Goal: Task Accomplishment & Management: Use online tool/utility

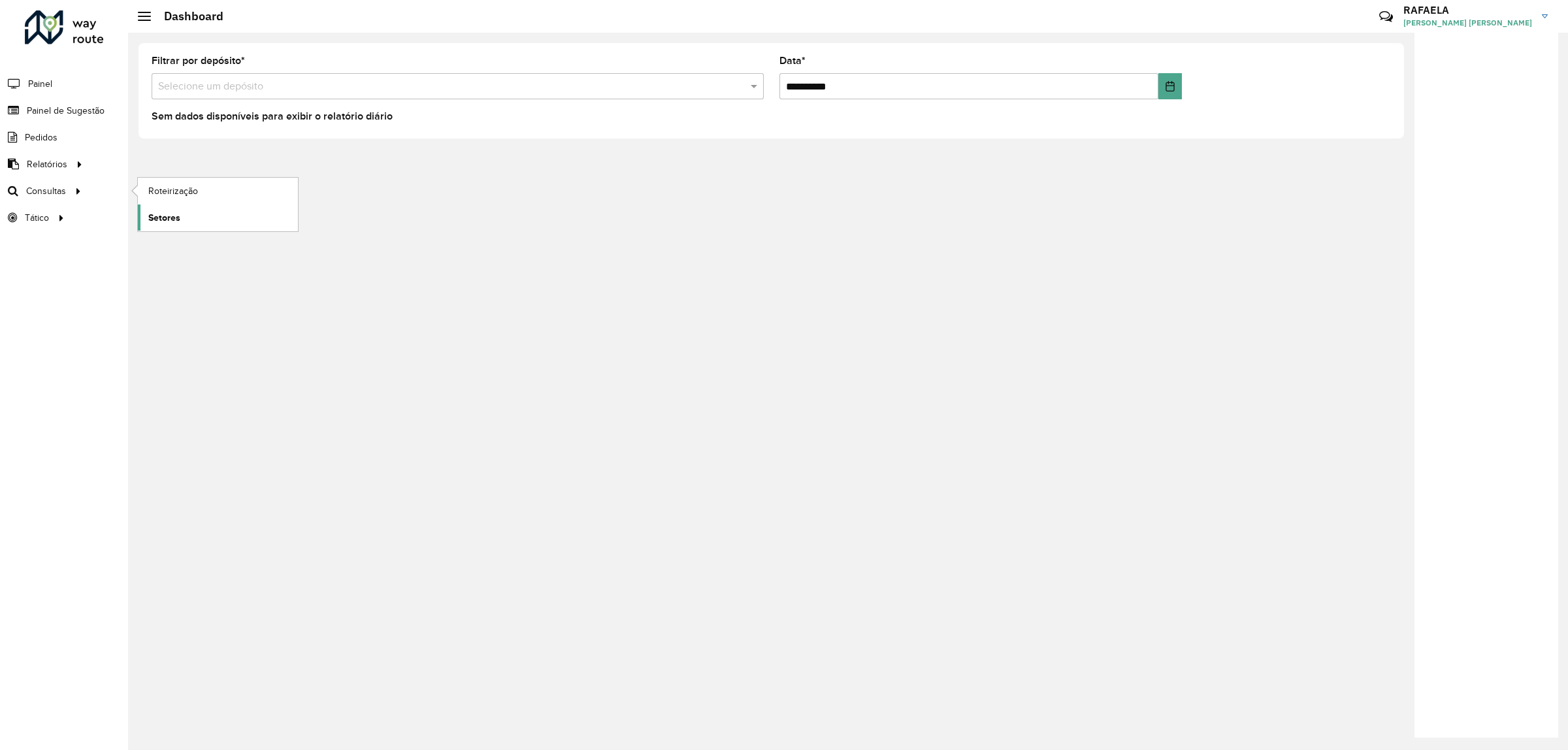
click at [166, 215] on span "Setores" at bounding box center [164, 218] width 32 height 14
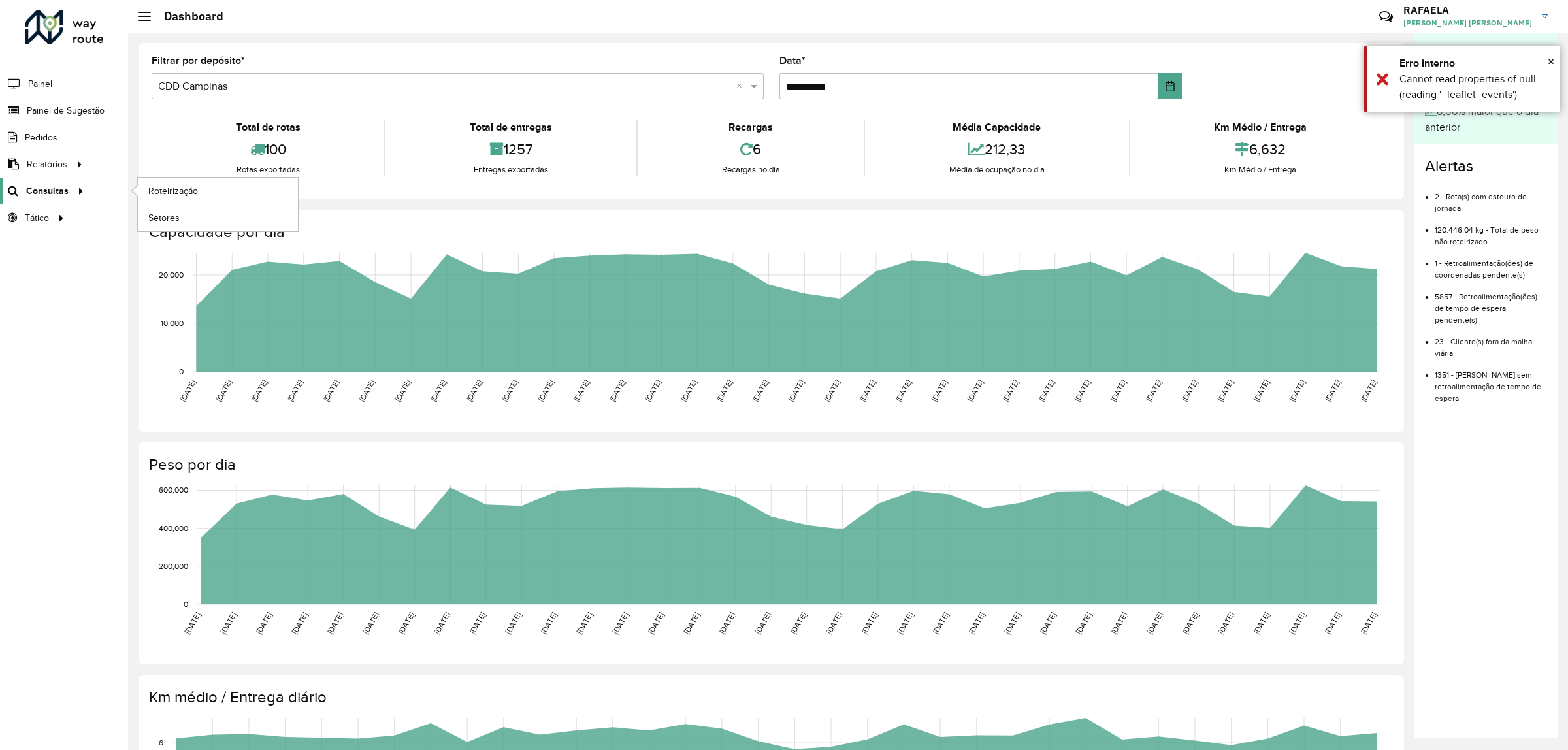
click at [70, 195] on div at bounding box center [78, 191] width 20 height 14
click at [166, 184] on span "Roteirização" at bounding box center [175, 191] width 53 height 14
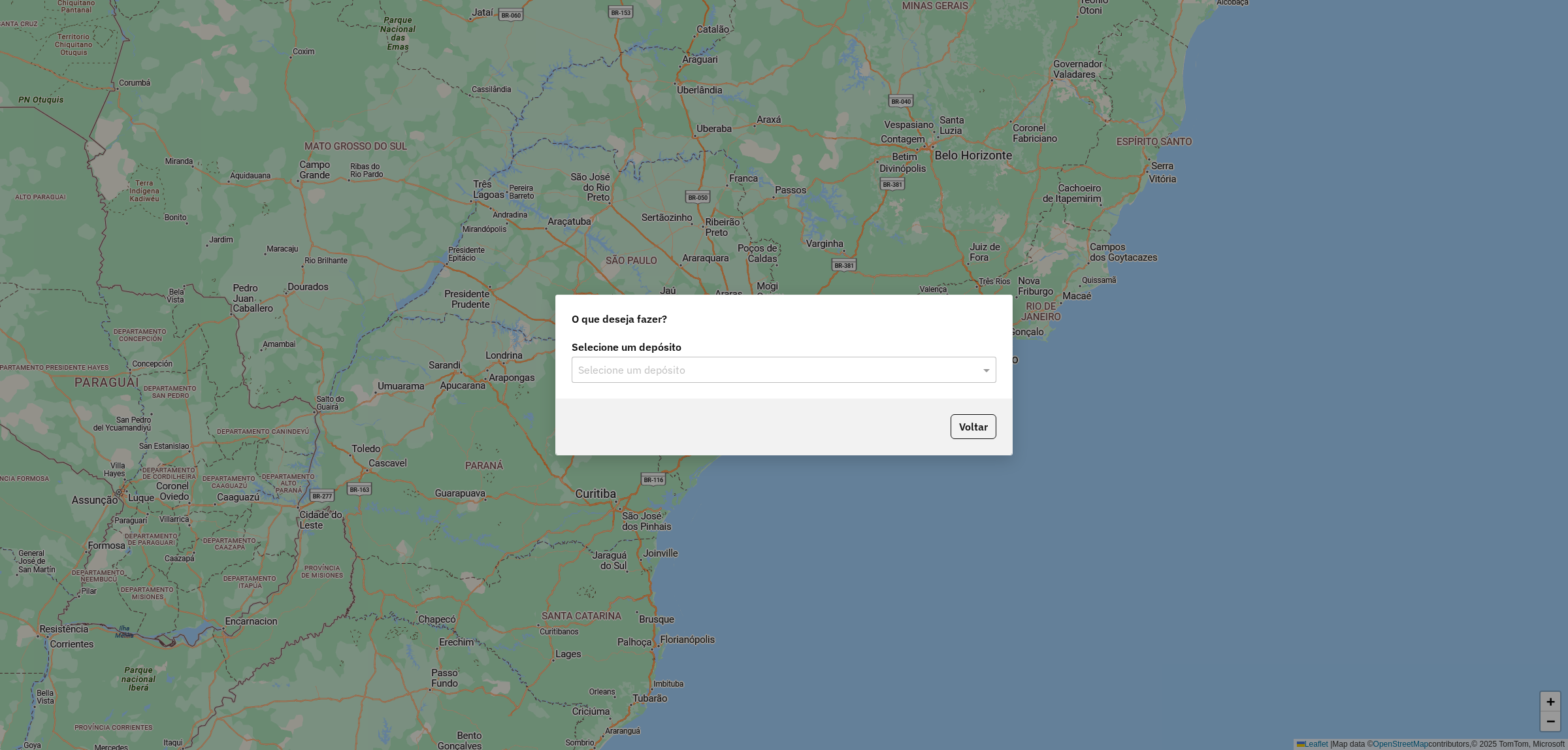
click at [982, 354] on label "Selecione um depósito" at bounding box center [784, 347] width 425 height 16
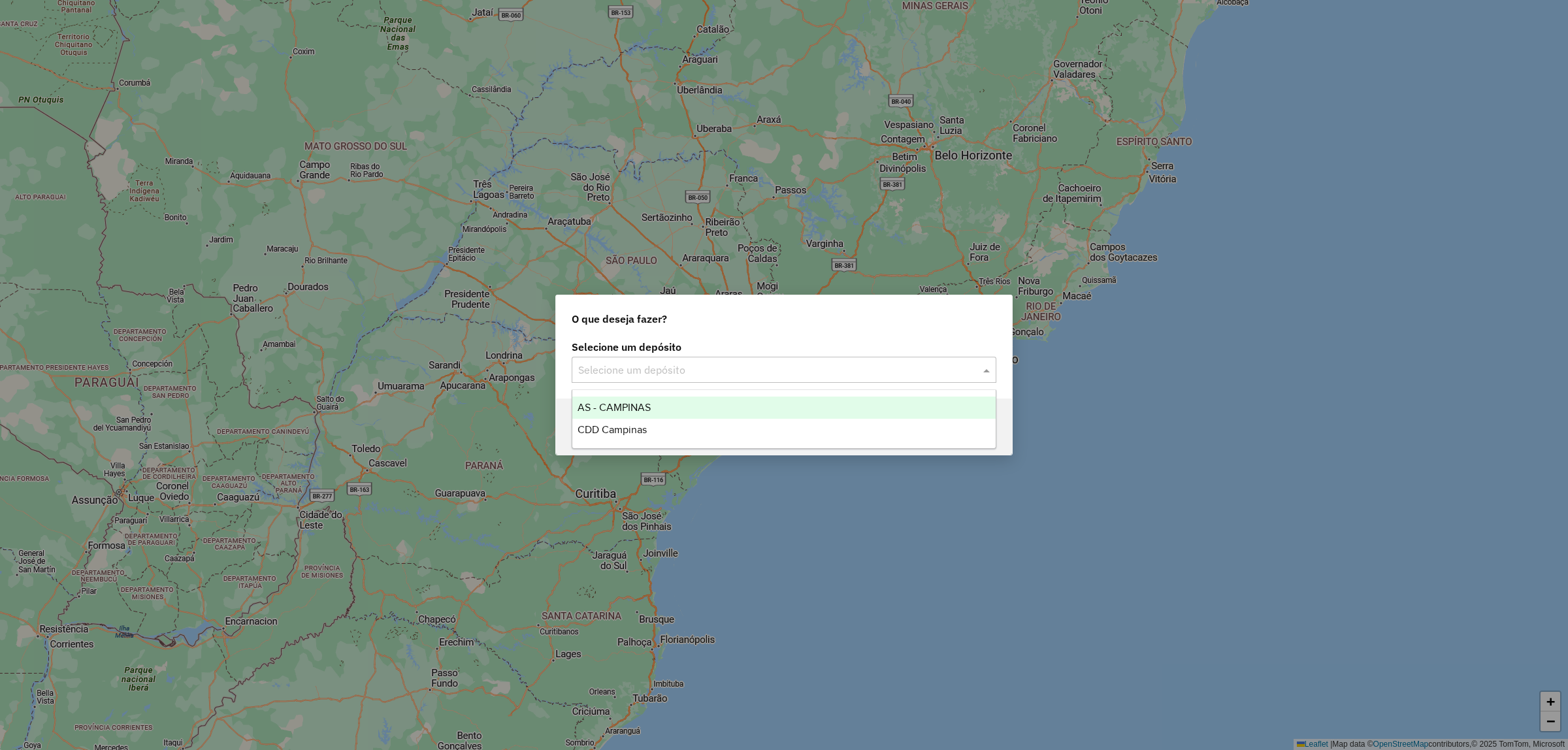
click at [980, 365] on span at bounding box center [987, 369] width 16 height 16
click at [874, 430] on div "CDD Campinas" at bounding box center [784, 430] width 424 height 23
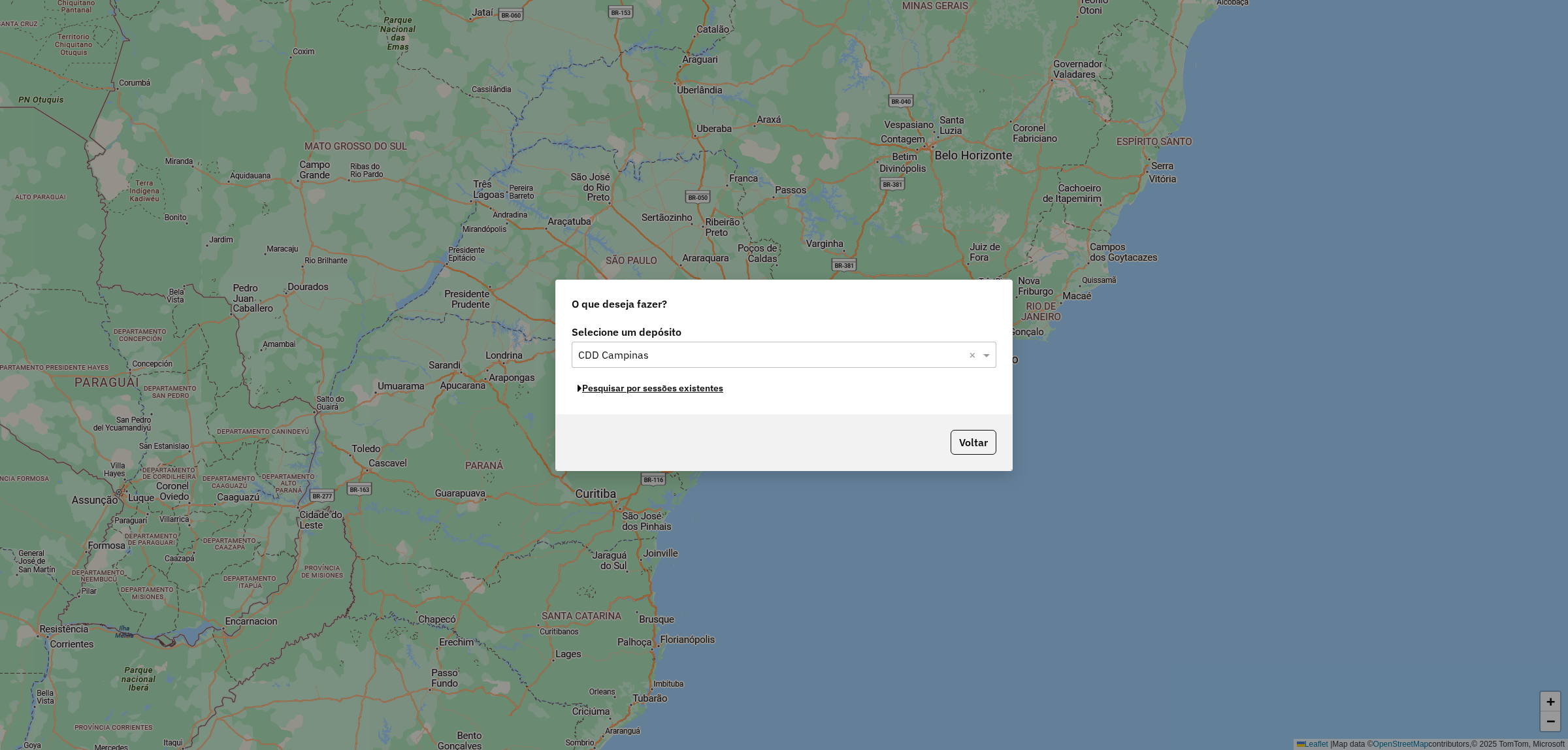
click at [700, 389] on button "Pesquisar por sessões existentes" at bounding box center [650, 389] width 158 height 21
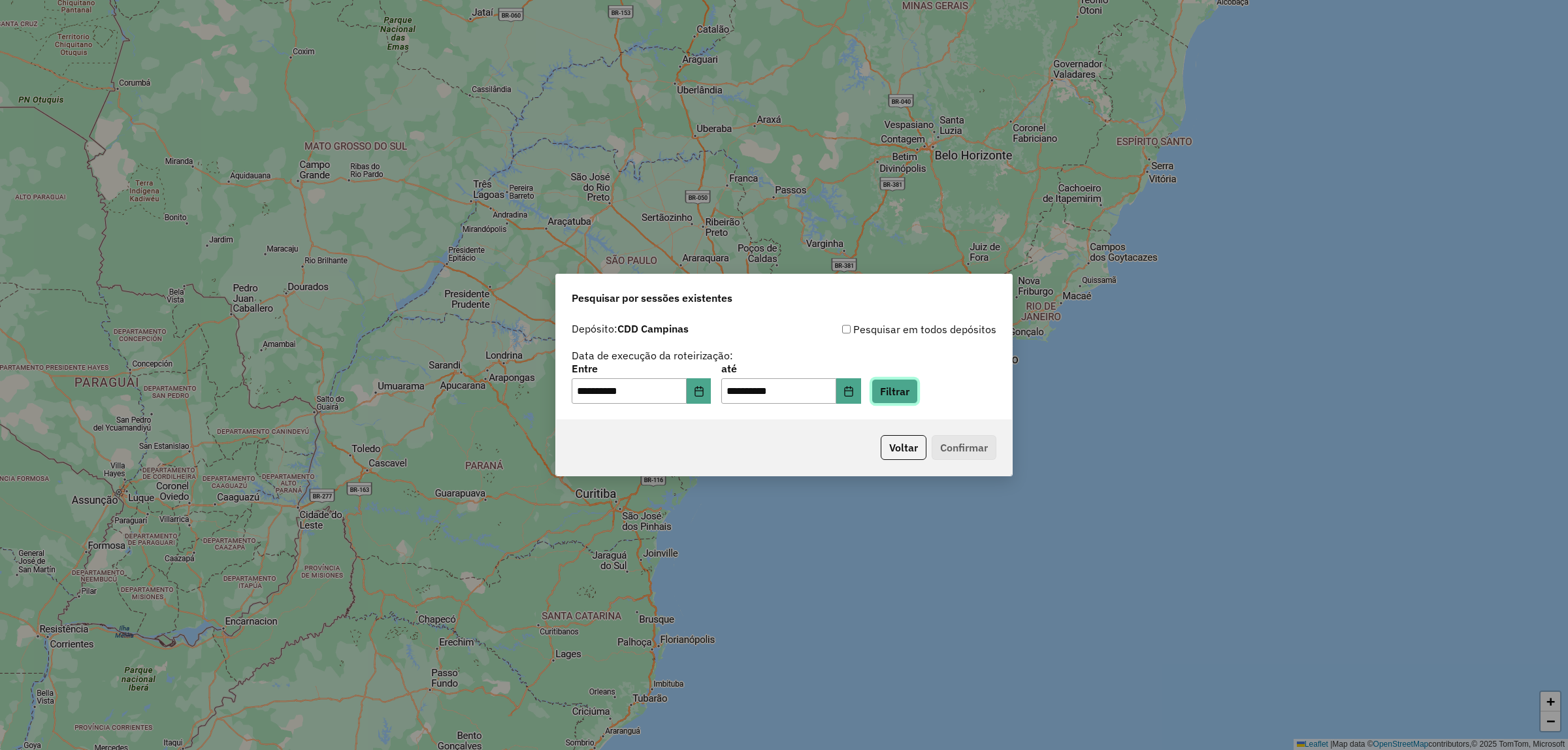
click at [906, 394] on button "Filtrar" at bounding box center [894, 391] width 46 height 24
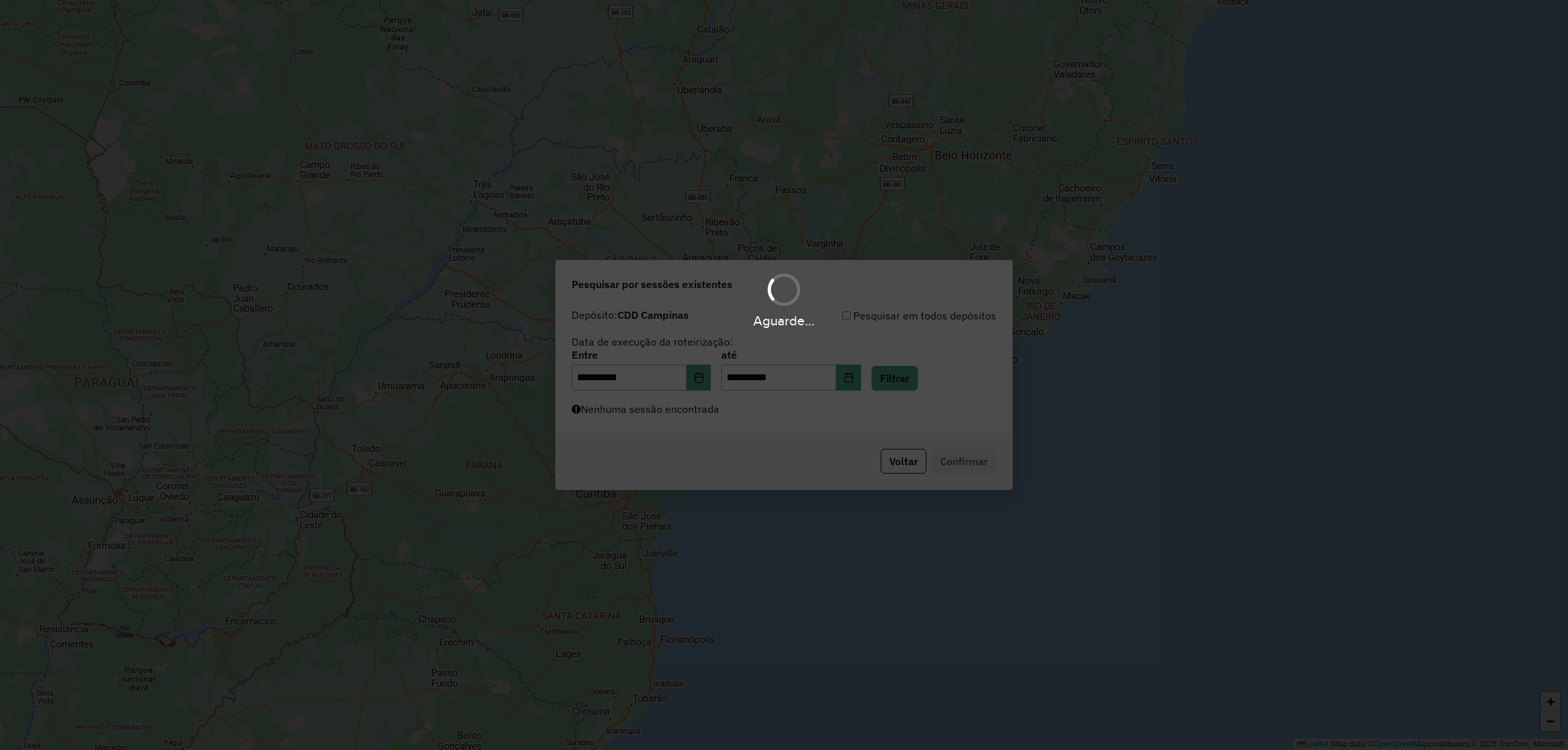
click at [712, 377] on div "Aguarde..." at bounding box center [784, 375] width 1568 height 750
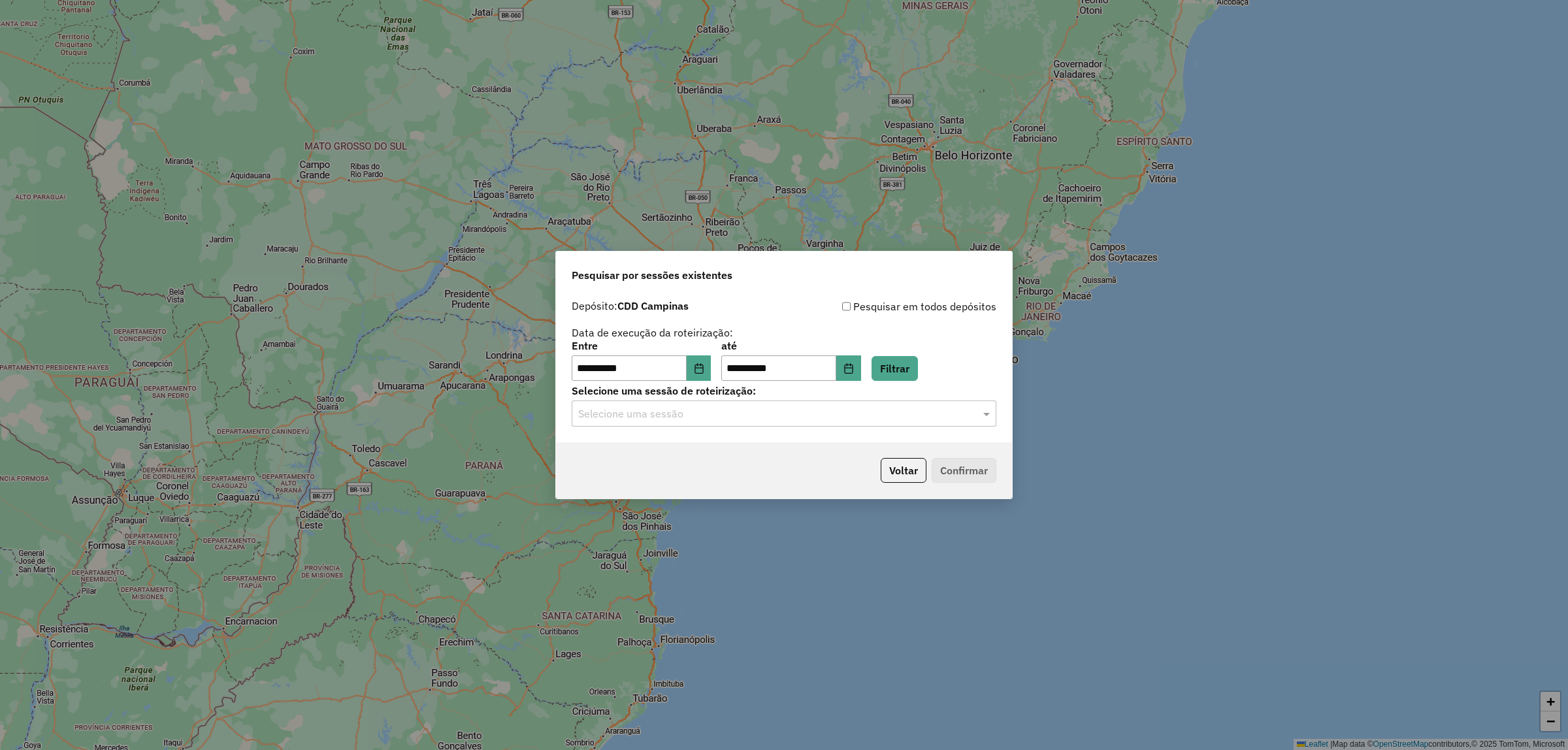
click at [707, 418] on input "text" at bounding box center [770, 414] width 385 height 16
click at [705, 443] on div "1291214 - 09/10/2025 18:17" at bounding box center [784, 452] width 424 height 23
click at [962, 468] on button "Confirmar" at bounding box center [964, 470] width 65 height 24
